Goal: Task Accomplishment & Management: Use online tool/utility

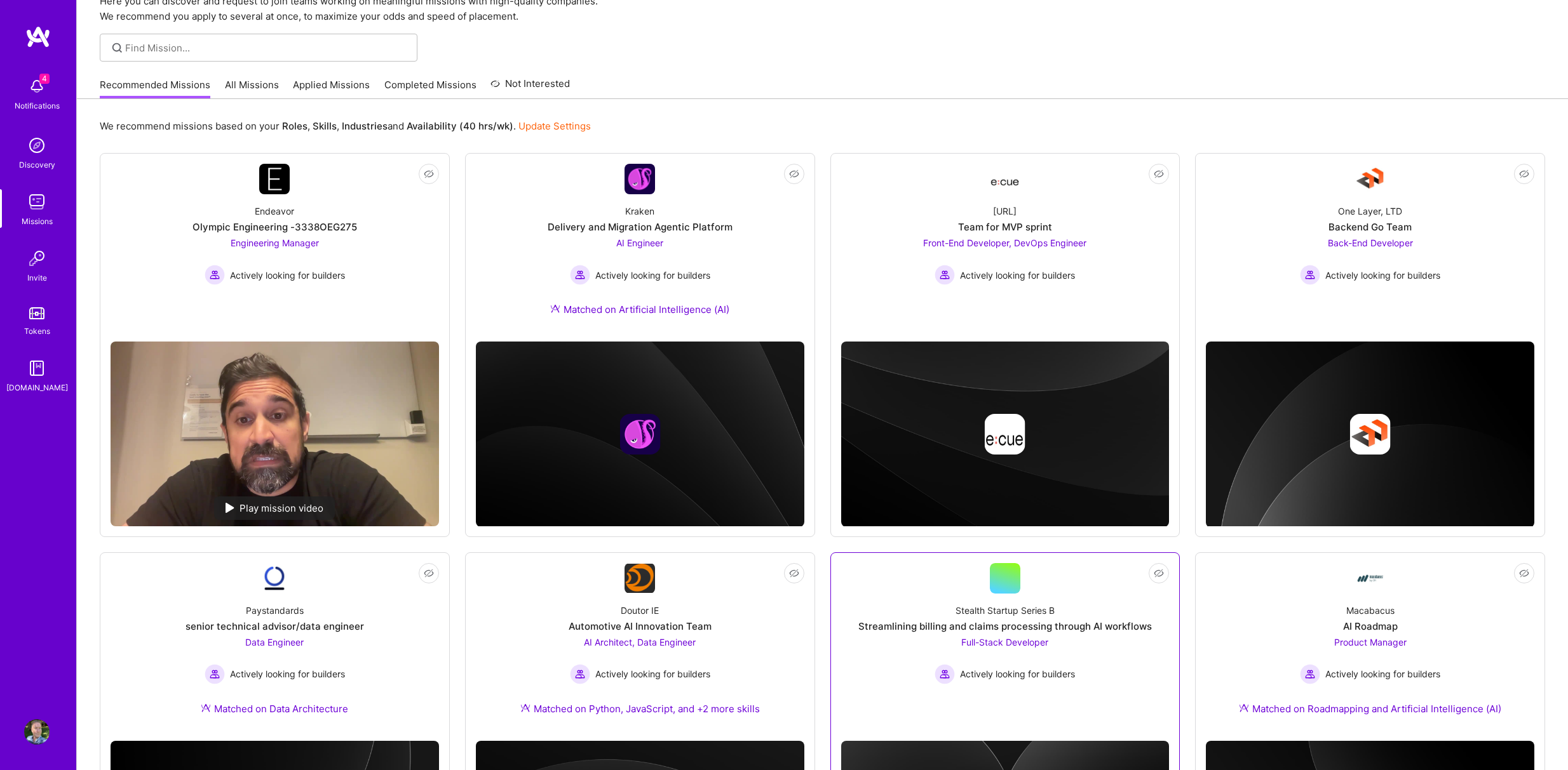
scroll to position [84, 0]
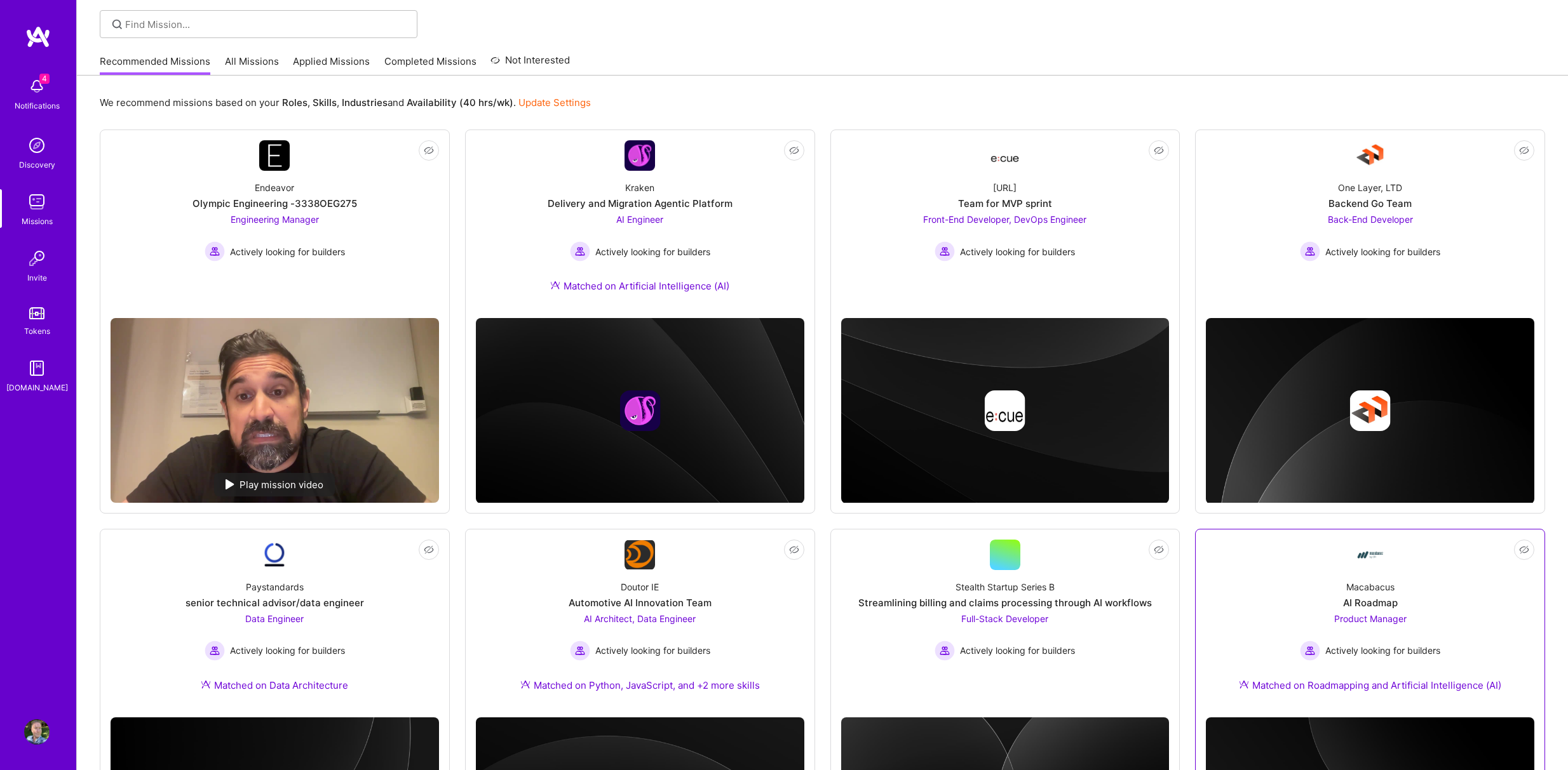
click at [1362, 641] on div "Actively looking for builders" at bounding box center [1369, 651] width 140 height 20
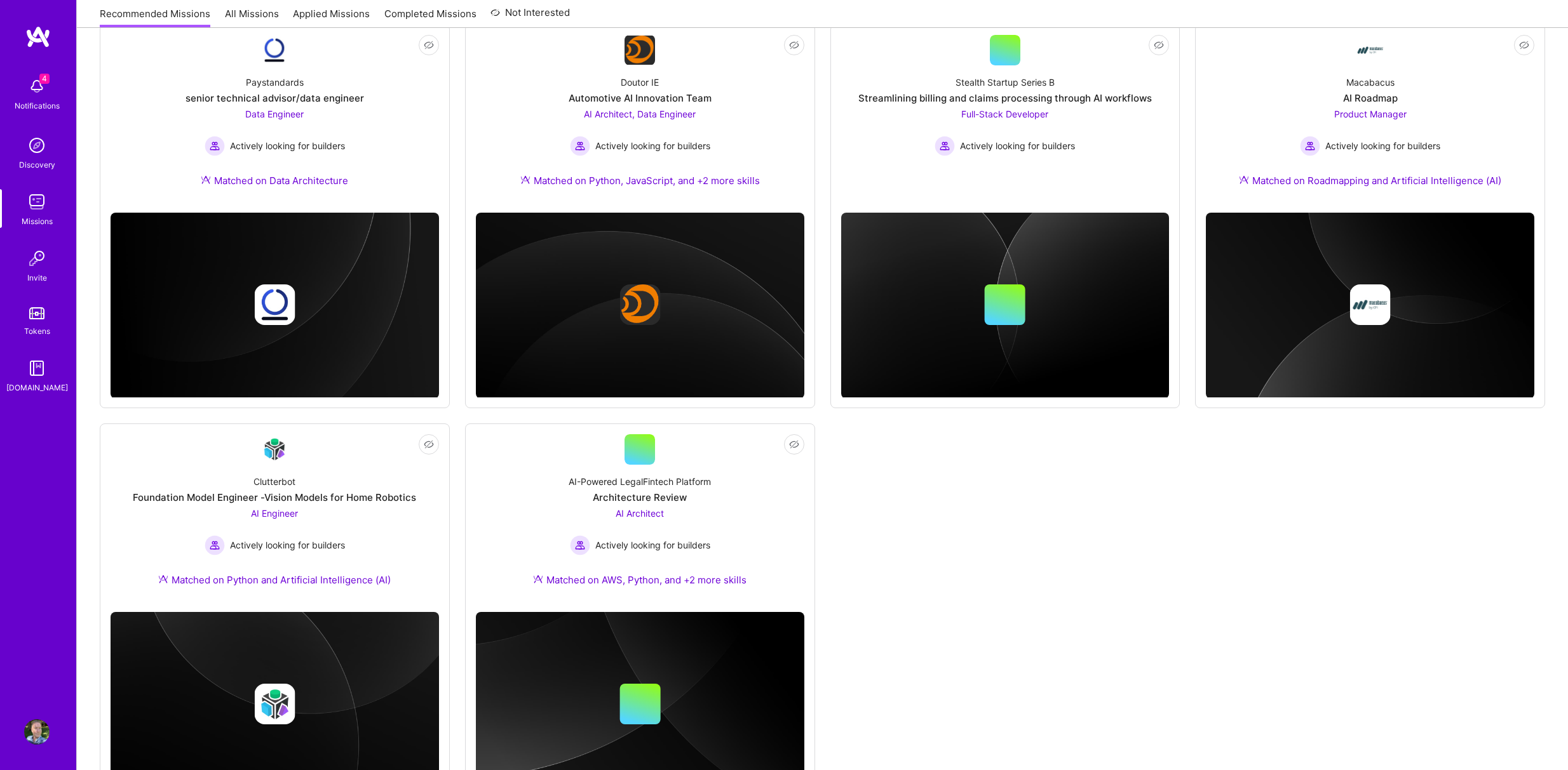
scroll to position [592, 0]
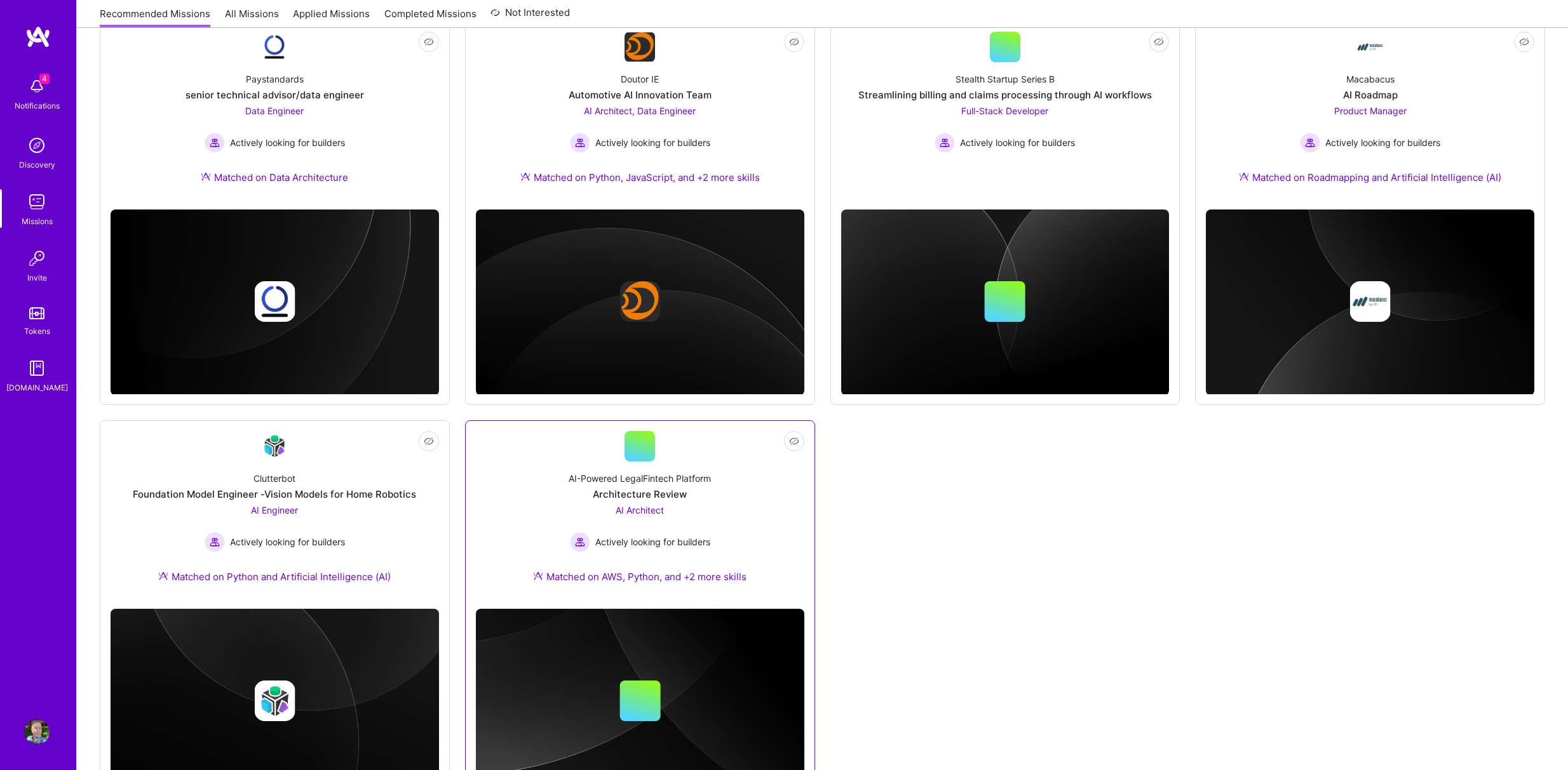
click at [637, 545] on span "Actively looking for builders" at bounding box center [653, 542] width 115 height 14
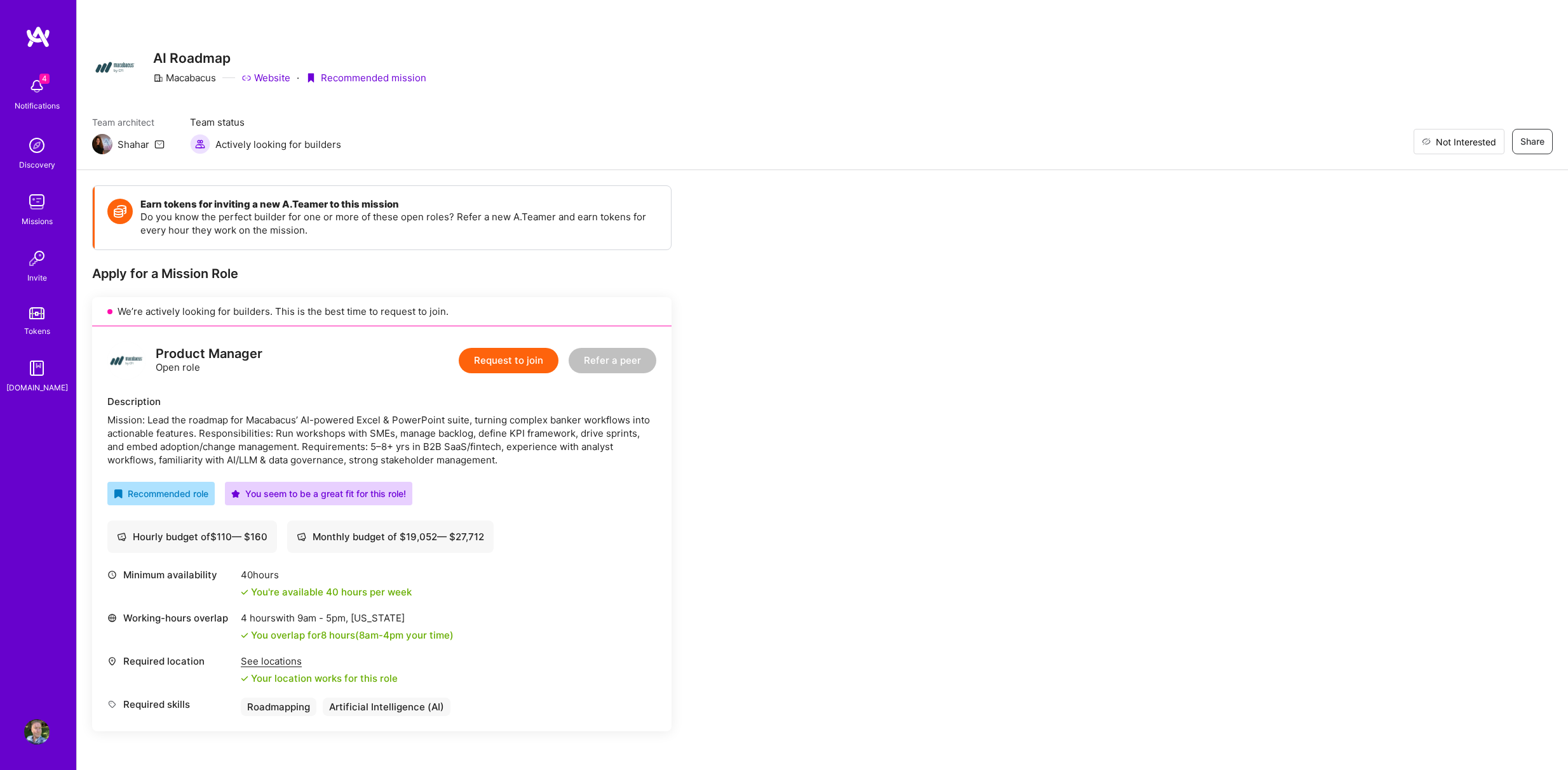
click at [1494, 148] on button "Not Interested" at bounding box center [1458, 142] width 91 height 26
